Goal: Find specific page/section: Find specific page/section

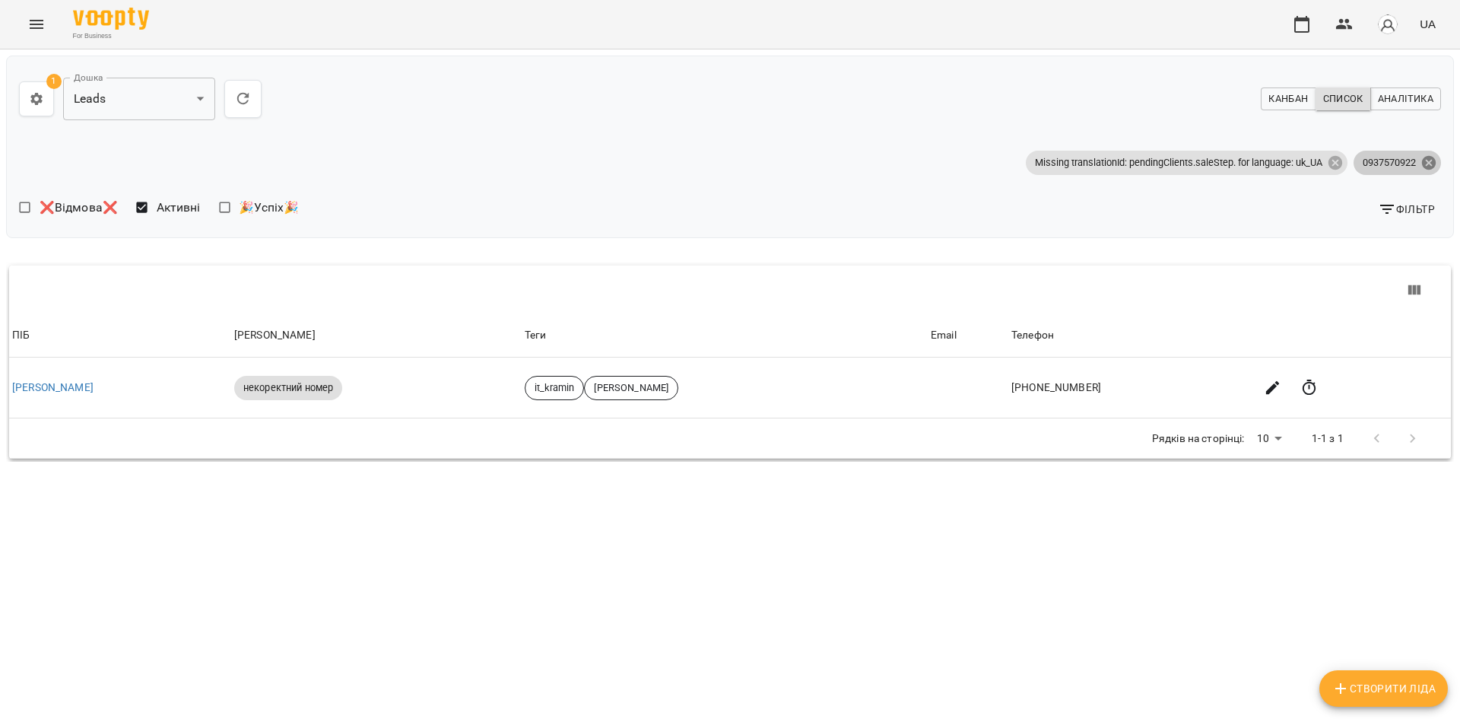
click at [1434, 160] on icon at bounding box center [1429, 162] width 14 height 14
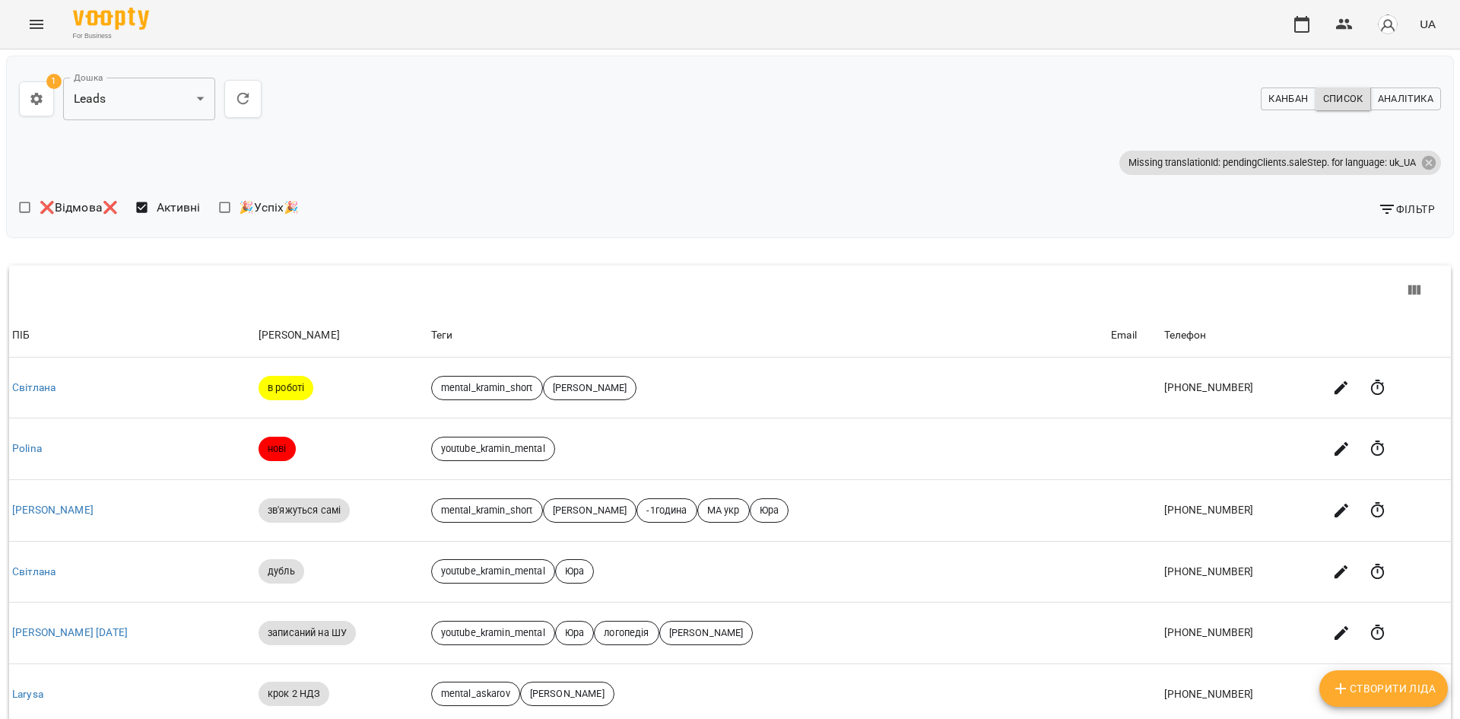
click at [1395, 214] on span "Фільтр" at bounding box center [1406, 209] width 57 height 18
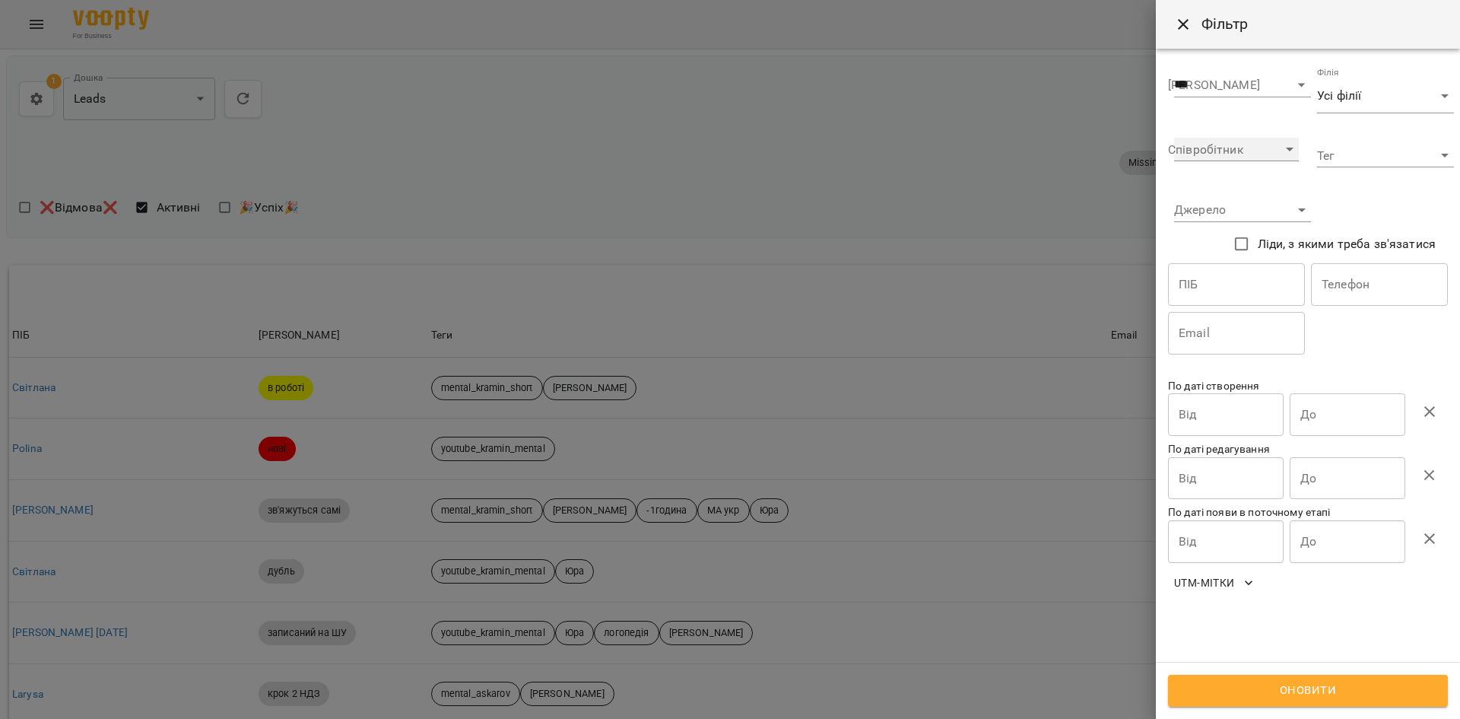
click at [1266, 148] on select "**********" at bounding box center [1236, 150] width 125 height 24
select select "**********"
click at [1174, 138] on select "**********" at bounding box center [1236, 150] width 125 height 24
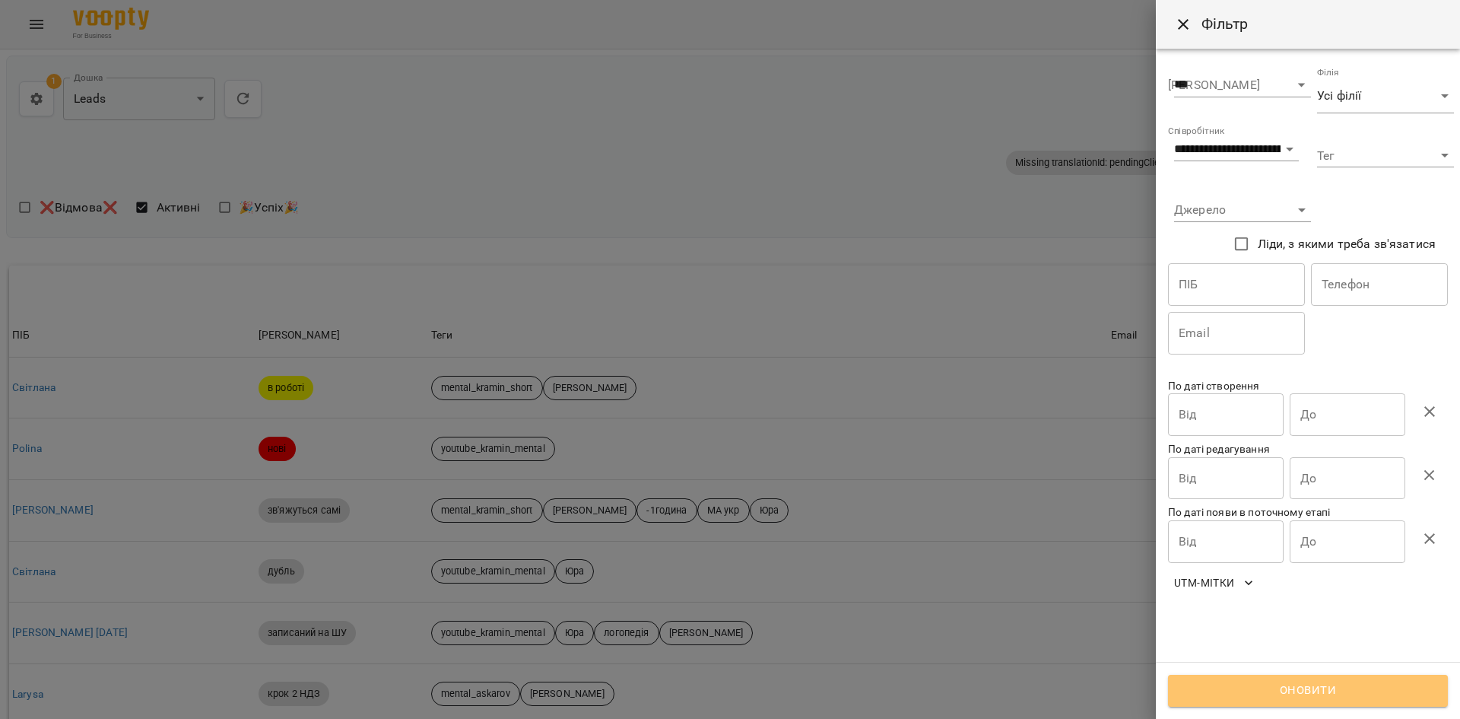
click at [1223, 678] on button "Оновити" at bounding box center [1308, 691] width 280 height 32
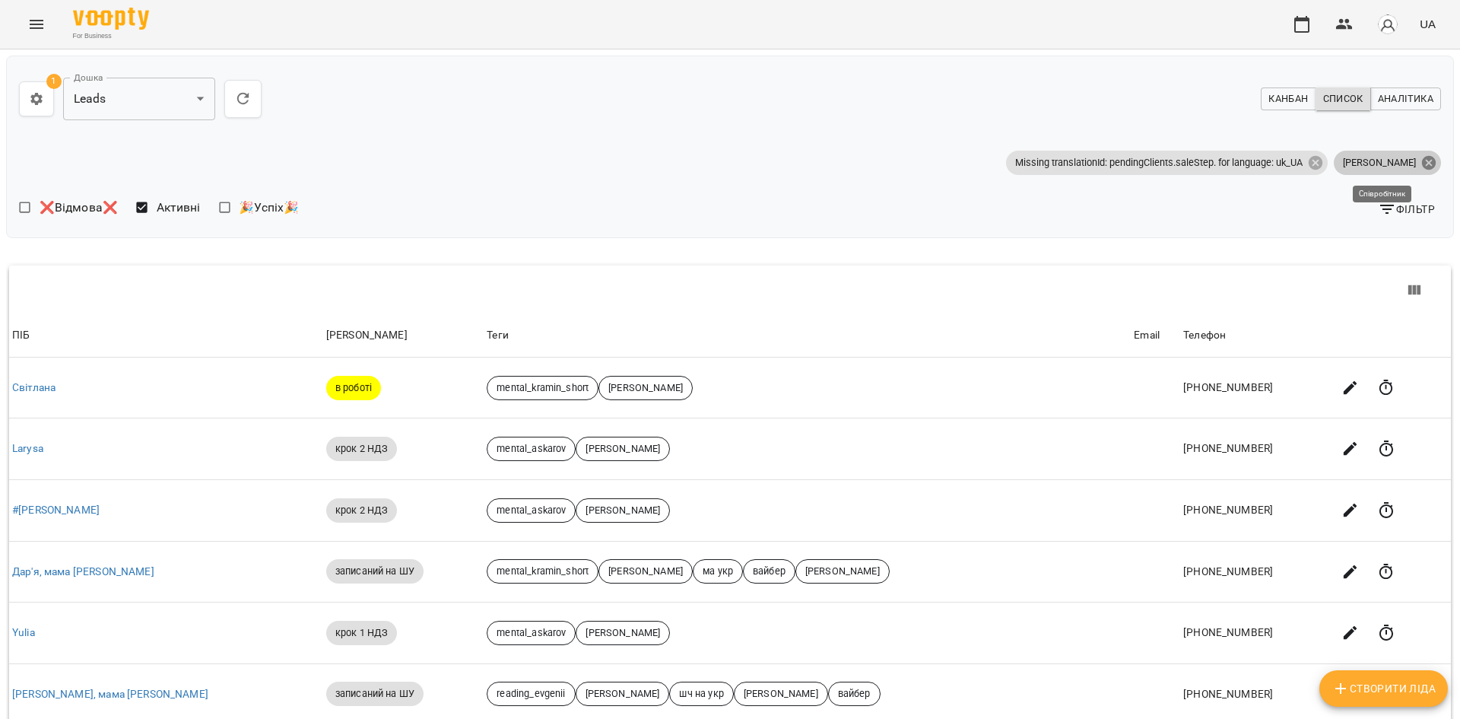
click at [1422, 159] on icon at bounding box center [1429, 162] width 14 height 14
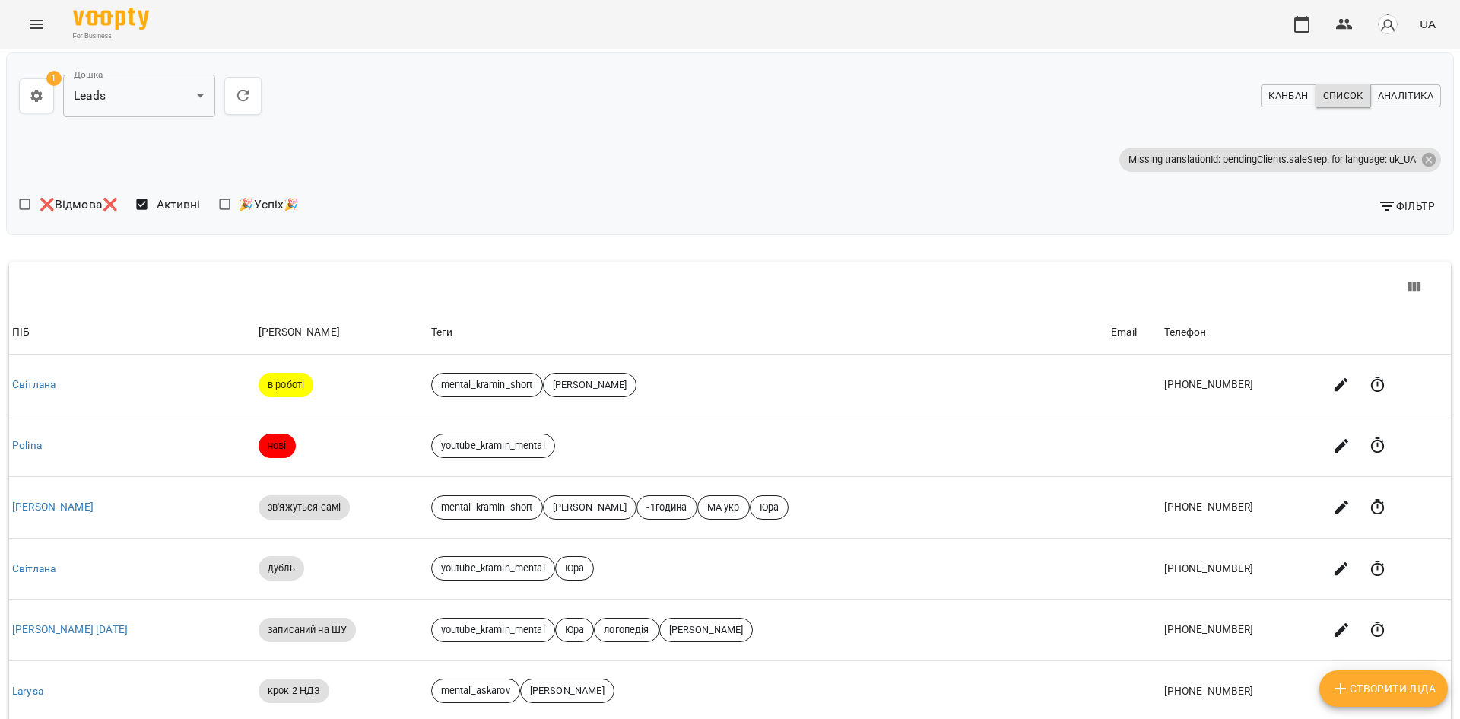
scroll to position [407, 0]
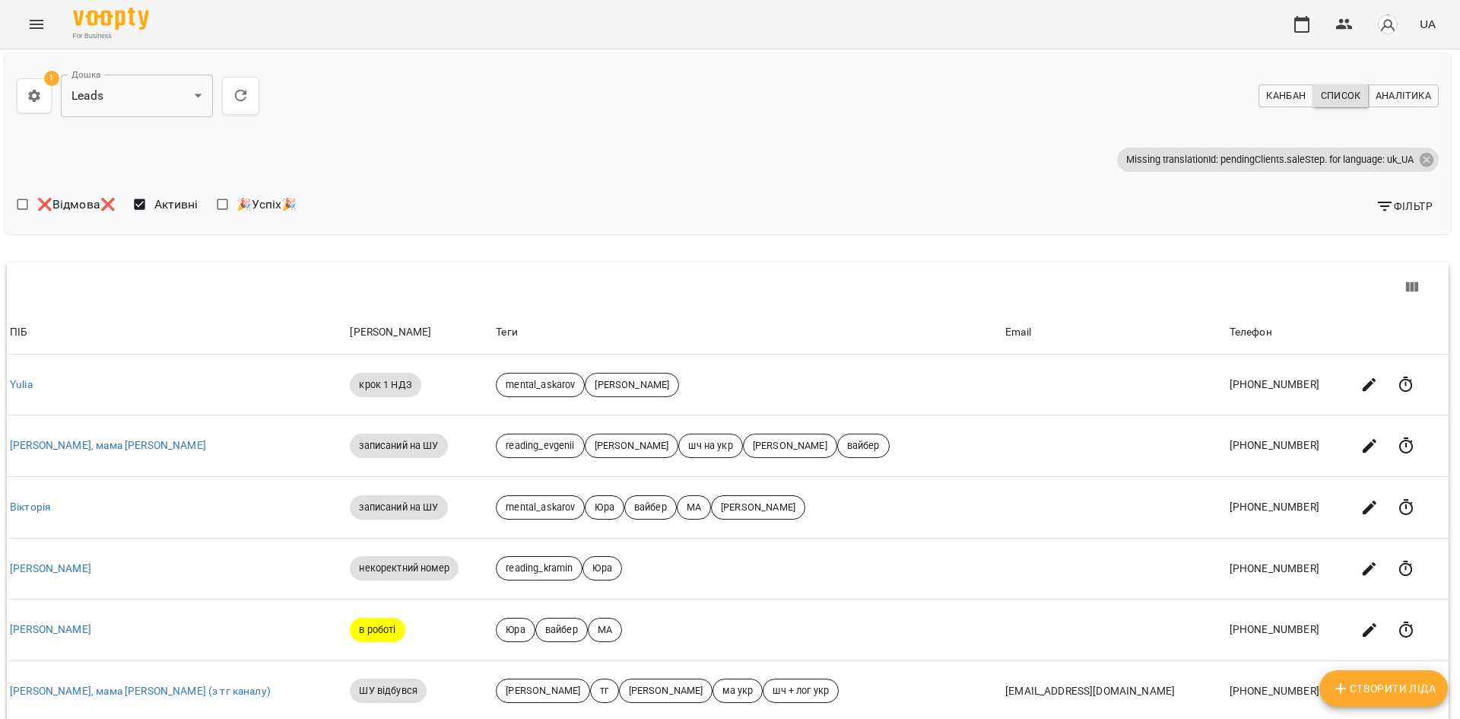
scroll to position [407, 3]
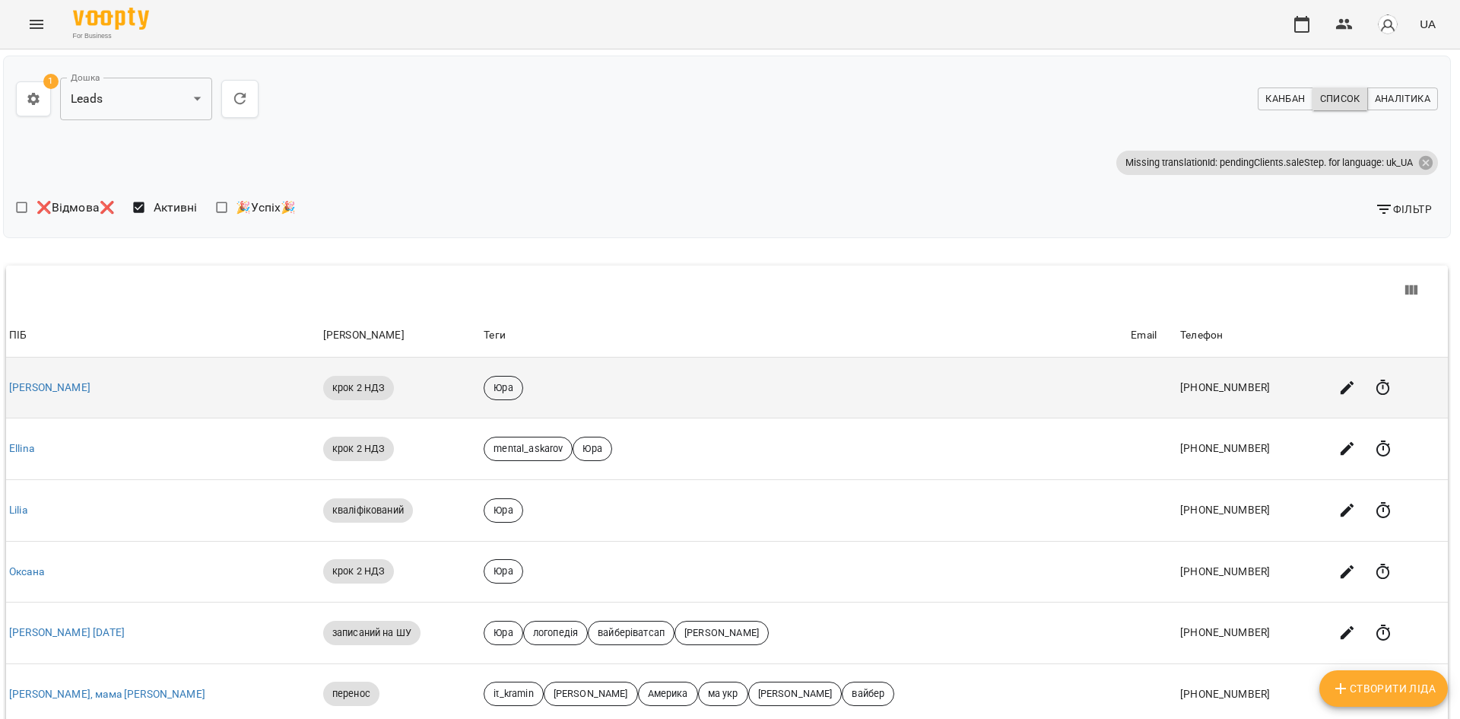
drag, startPoint x: 882, startPoint y: 325, endPoint x: 901, endPoint y: 397, distance: 74.7
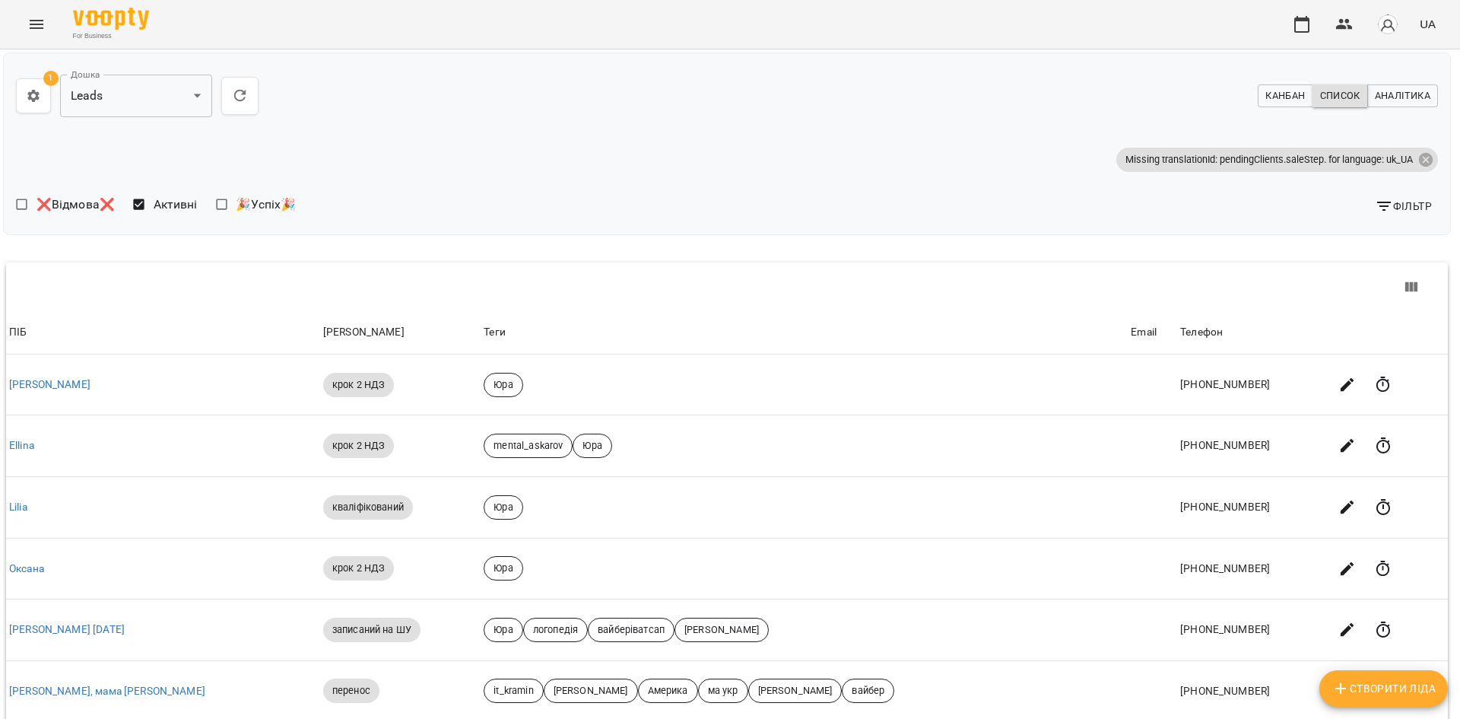
scroll to position [407, 3]
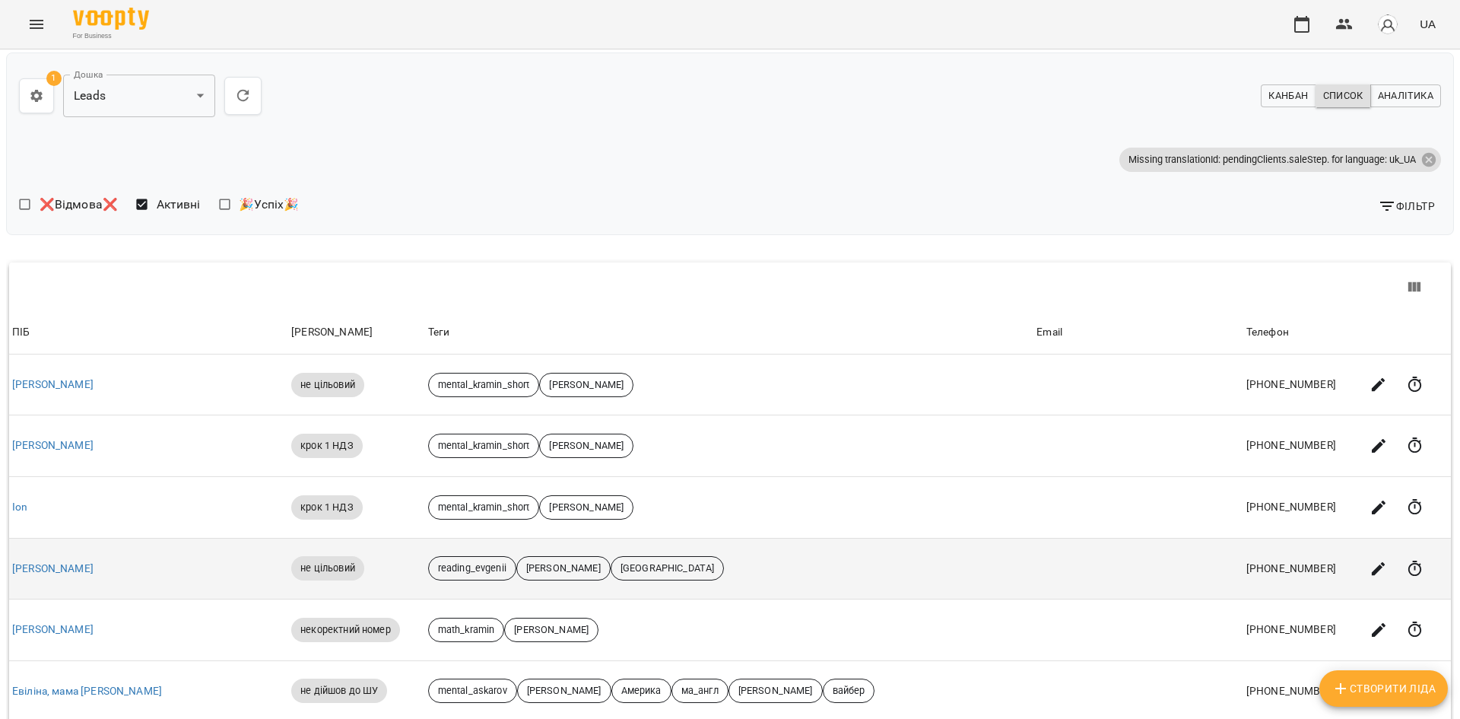
scroll to position [407, 0]
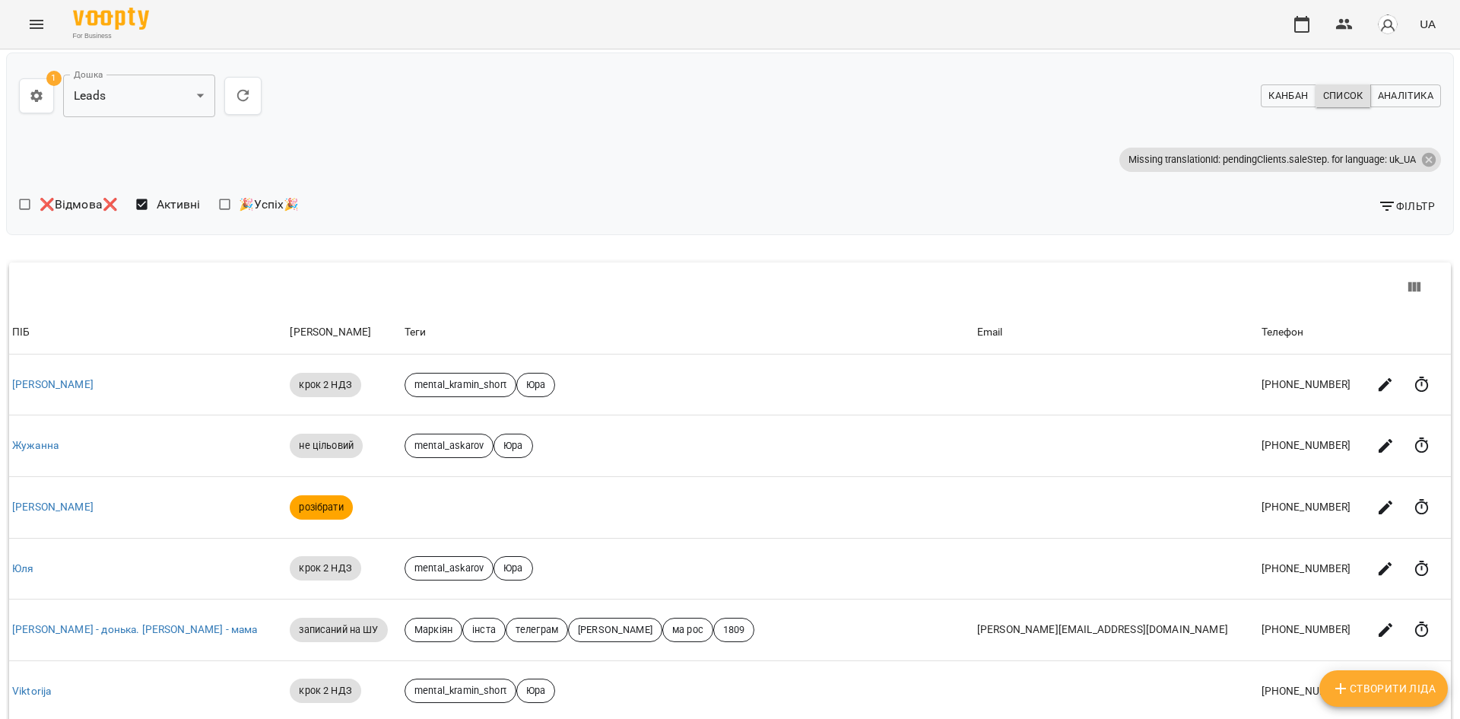
scroll to position [0, 0]
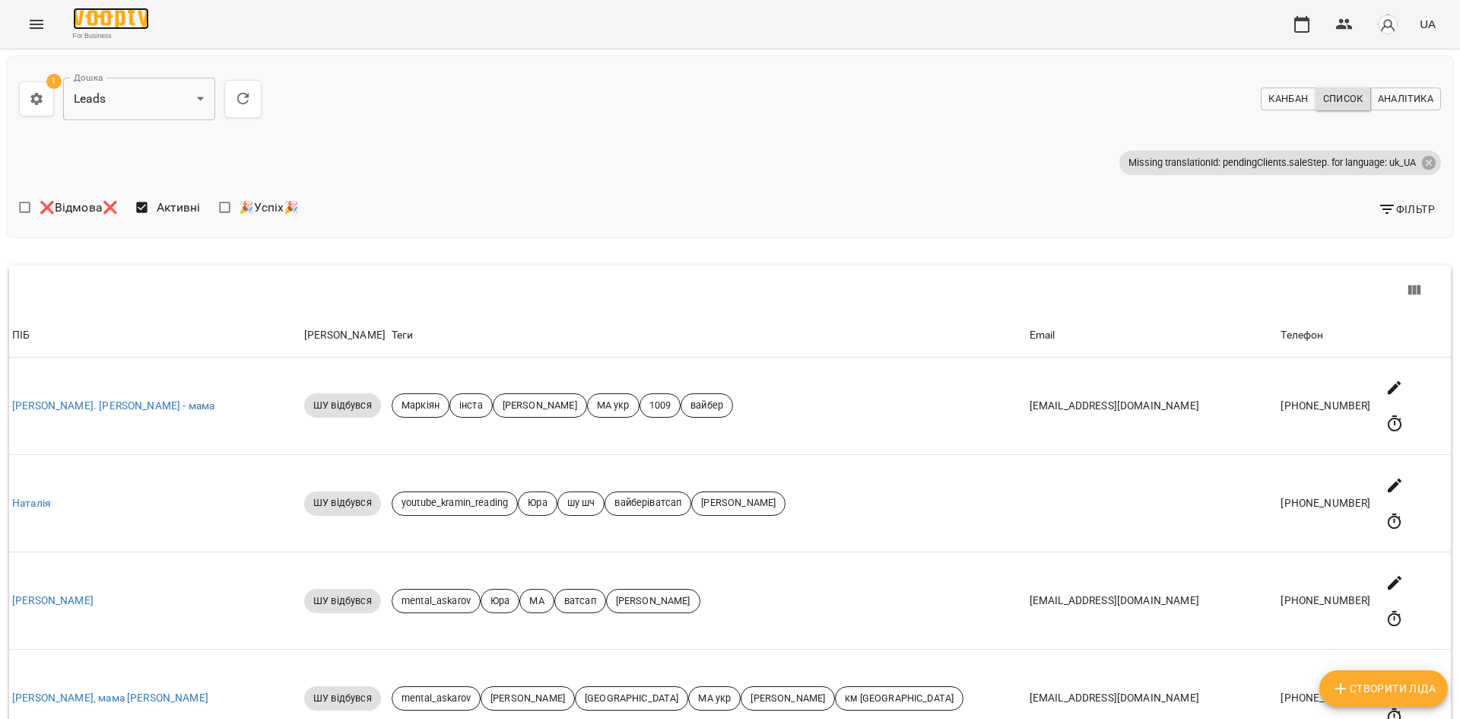
click at [107, 12] on img at bounding box center [111, 19] width 76 height 22
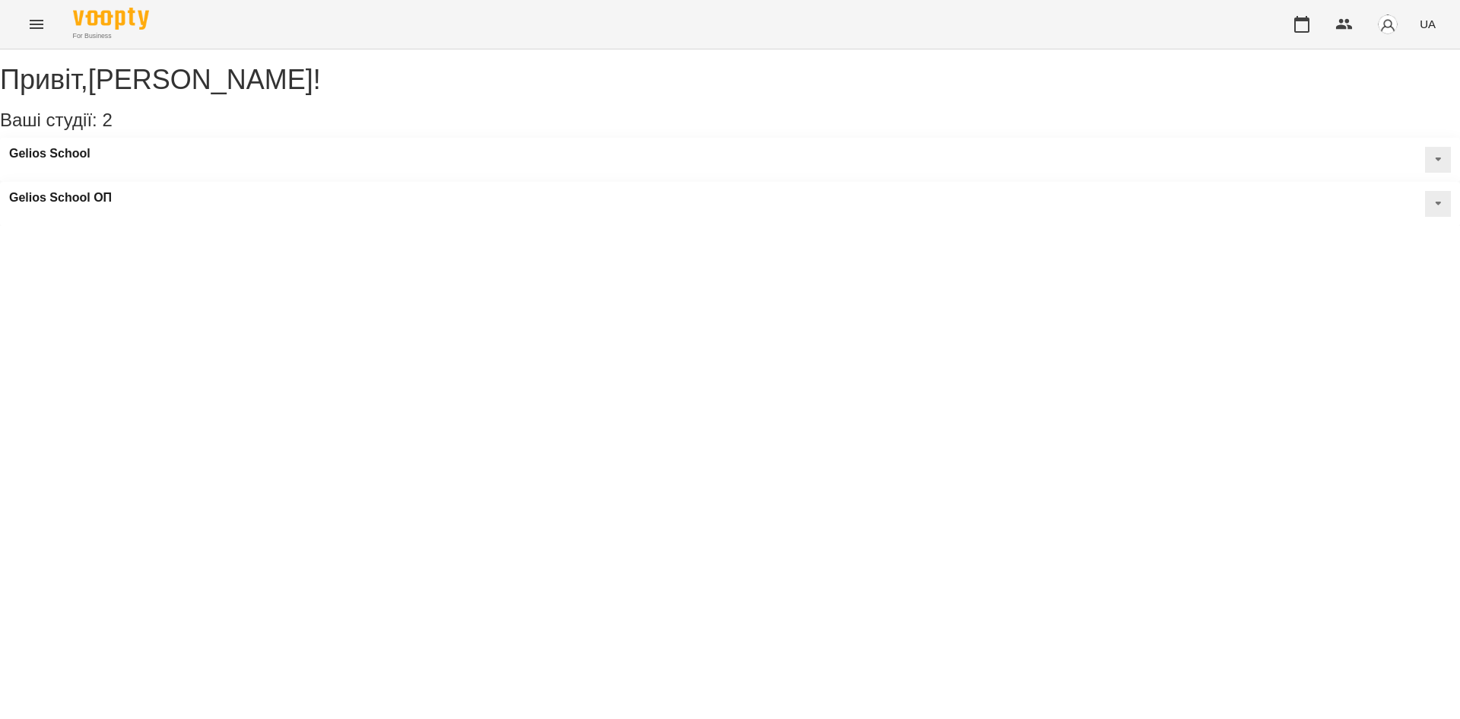
click at [35, 34] on button "Menu" at bounding box center [36, 24] width 37 height 37
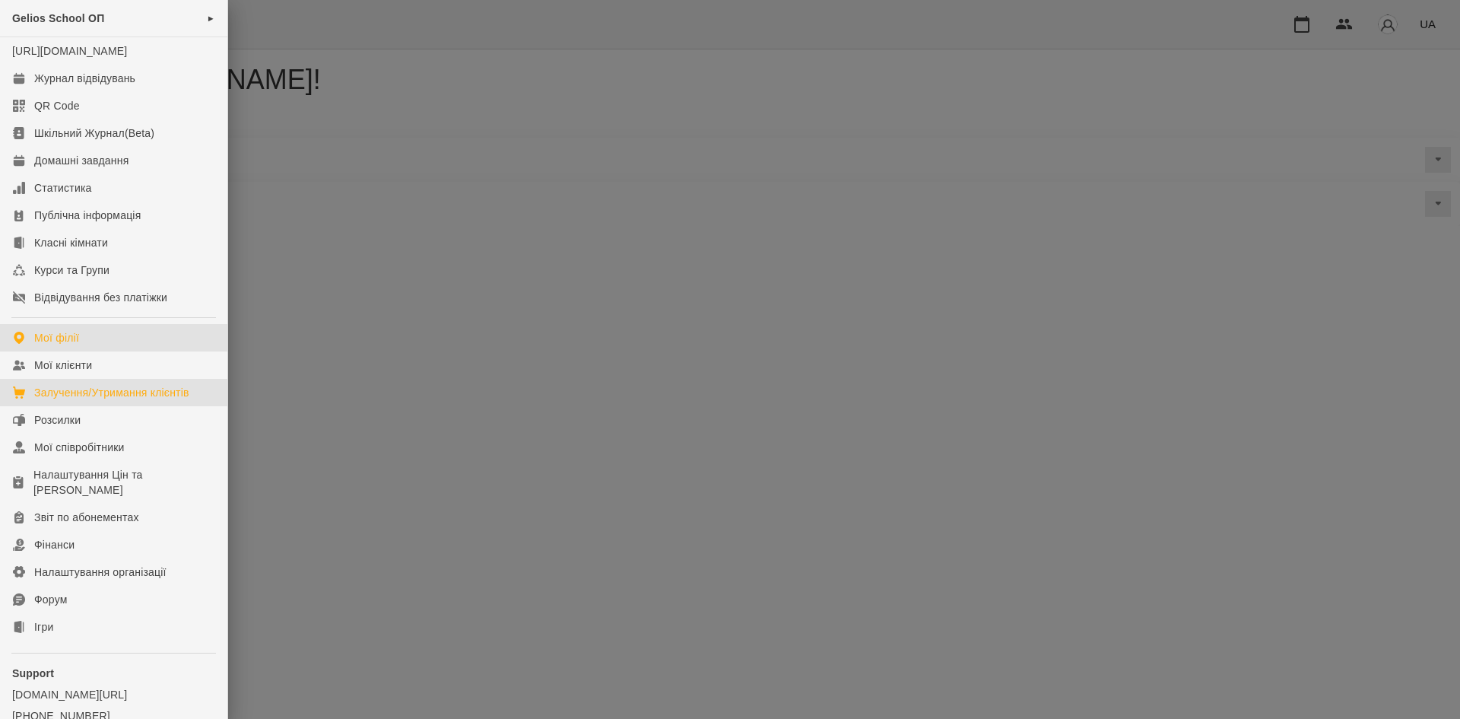
click at [113, 400] on div "Залучення/Утримання клієнтів" at bounding box center [111, 392] width 155 height 15
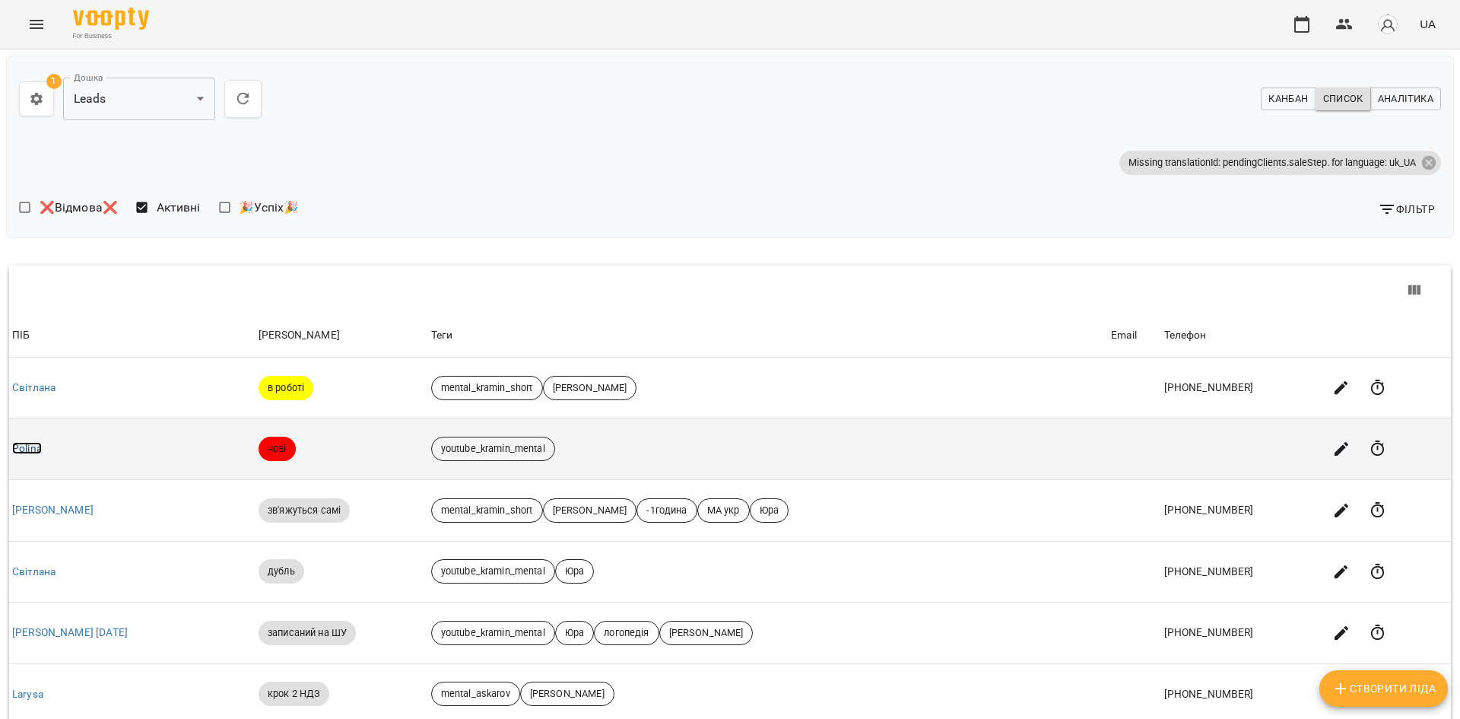
click at [37, 449] on link "Polina" at bounding box center [27, 448] width 30 height 12
